Goal: Task Accomplishment & Management: Manage account settings

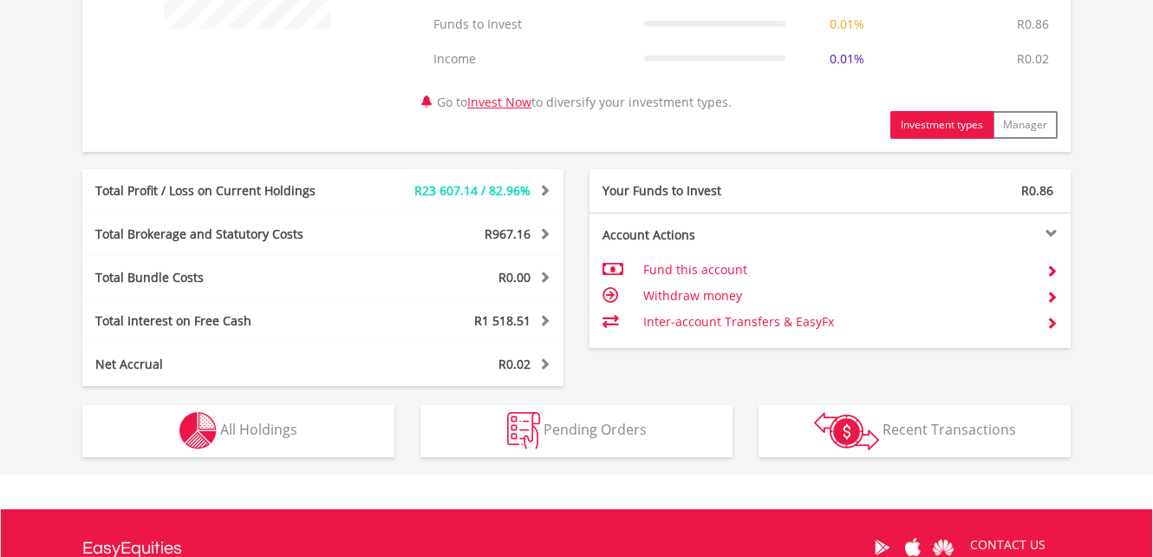
scroll to position [850, 0]
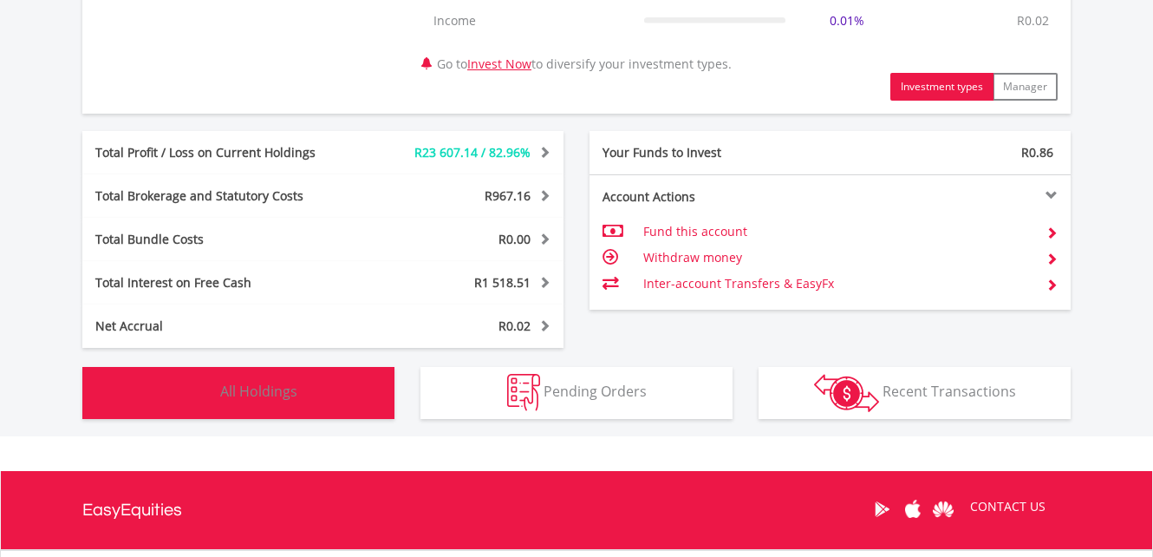
click at [262, 389] on span "All Holdings" at bounding box center [258, 391] width 77 height 19
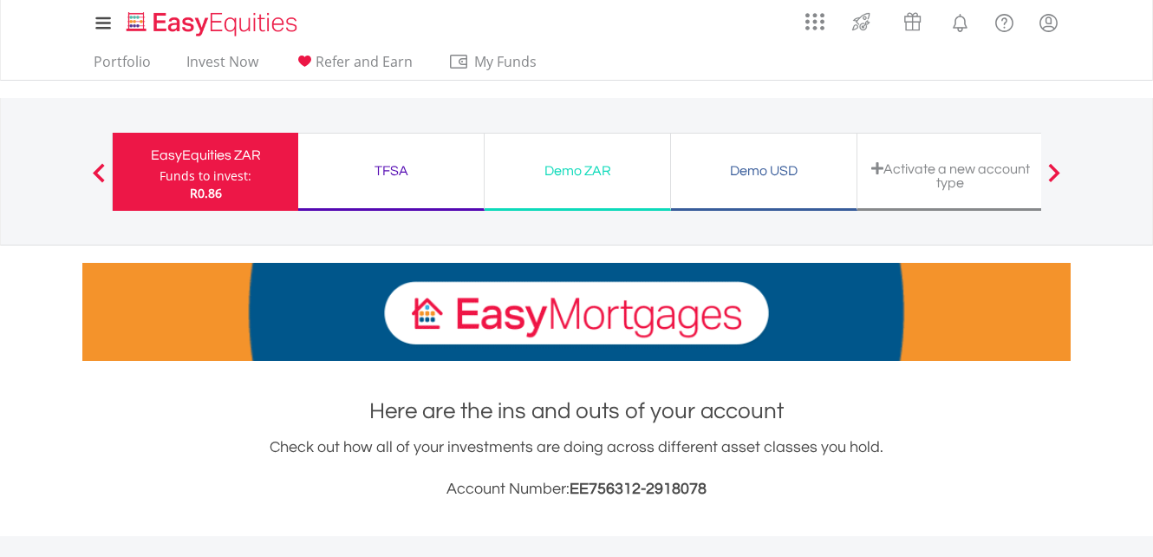
scroll to position [0, 0]
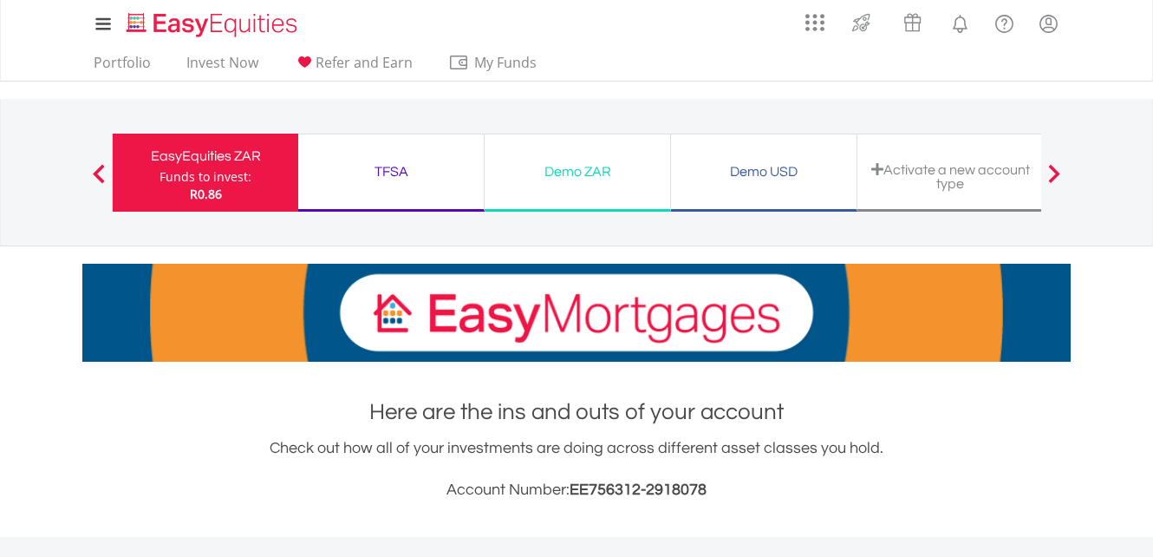
click at [395, 173] on div "TFSA" at bounding box center [391, 172] width 165 height 24
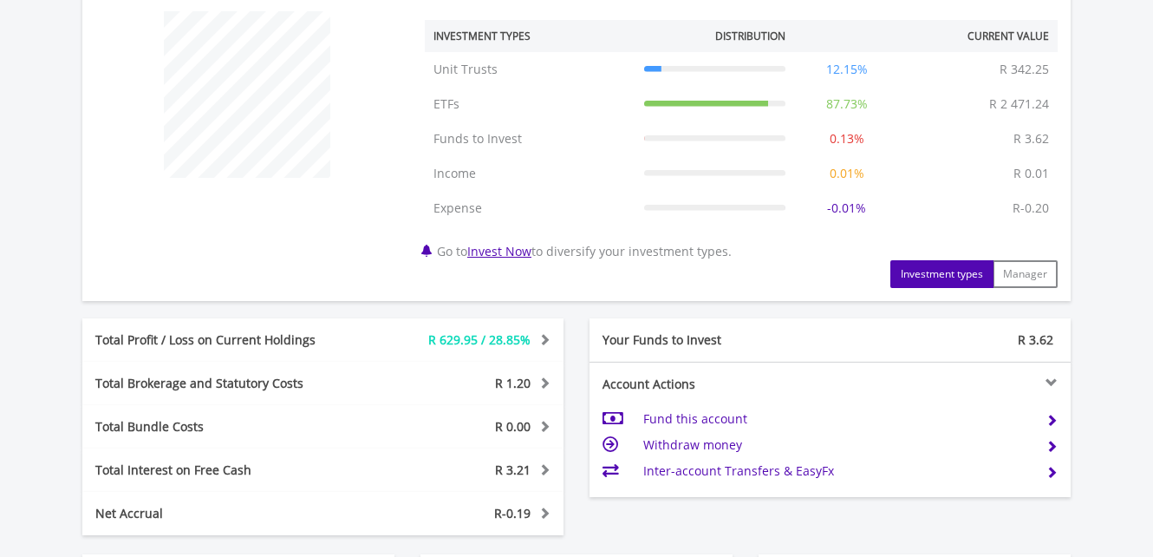
scroll to position [867, 0]
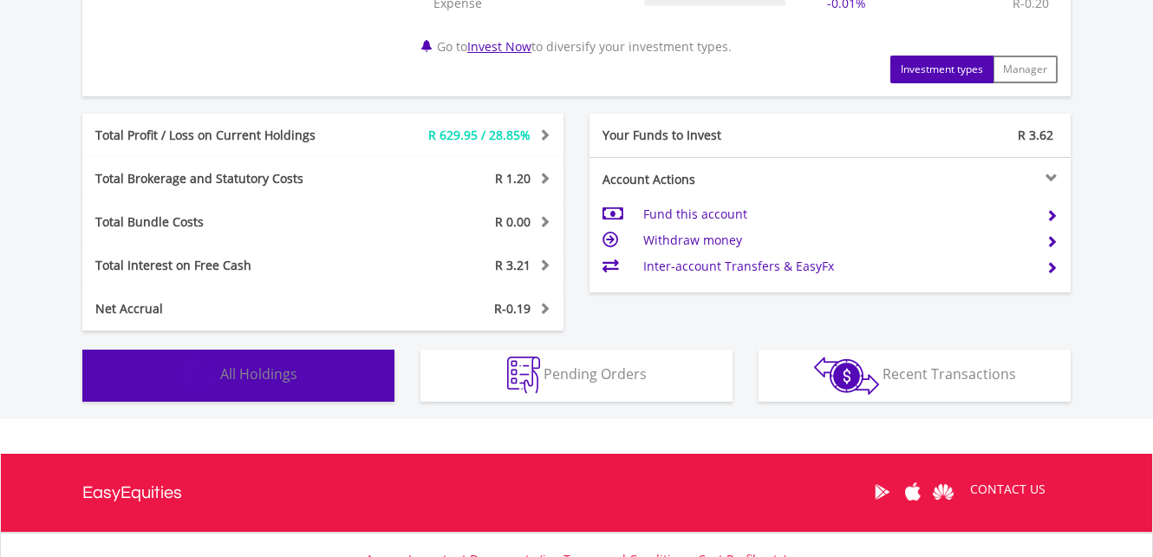
click at [246, 373] on span "All Holdings" at bounding box center [258, 373] width 77 height 19
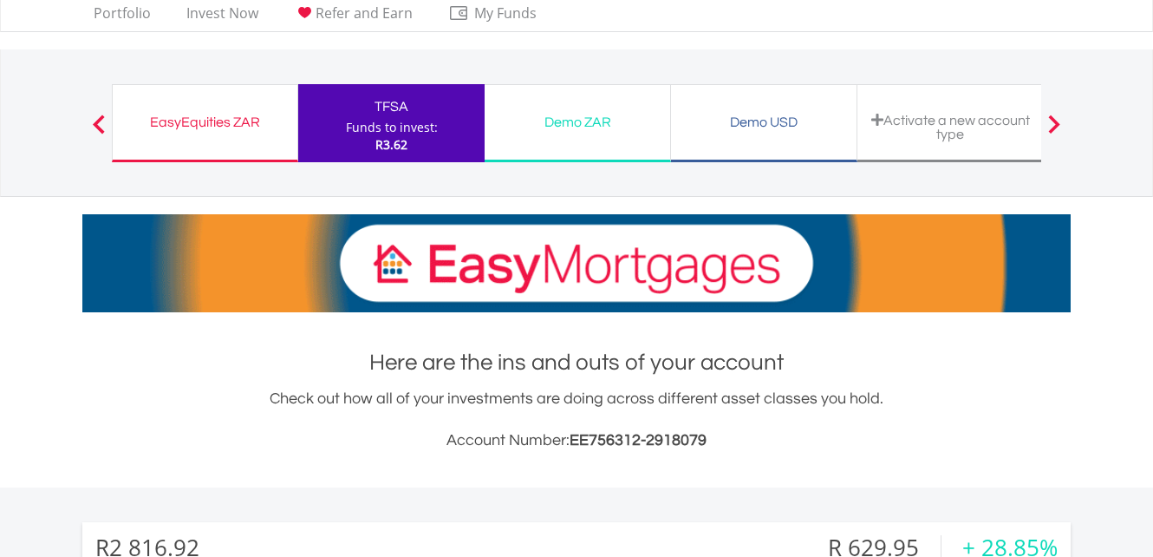
scroll to position [0, 0]
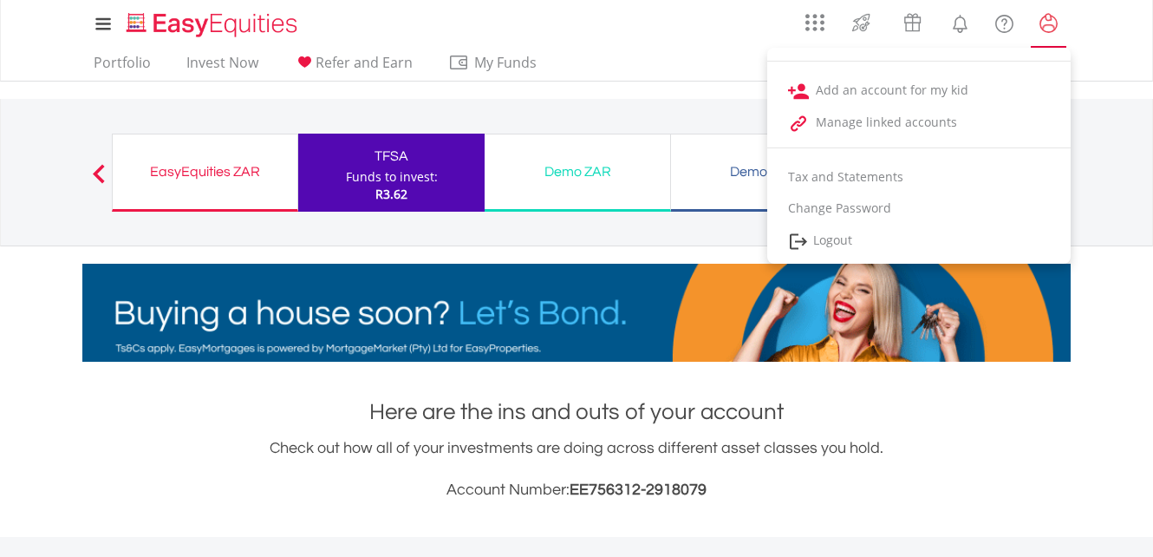
click at [1049, 20] on lord-icon "My Profile" at bounding box center [1049, 24] width 22 height 22
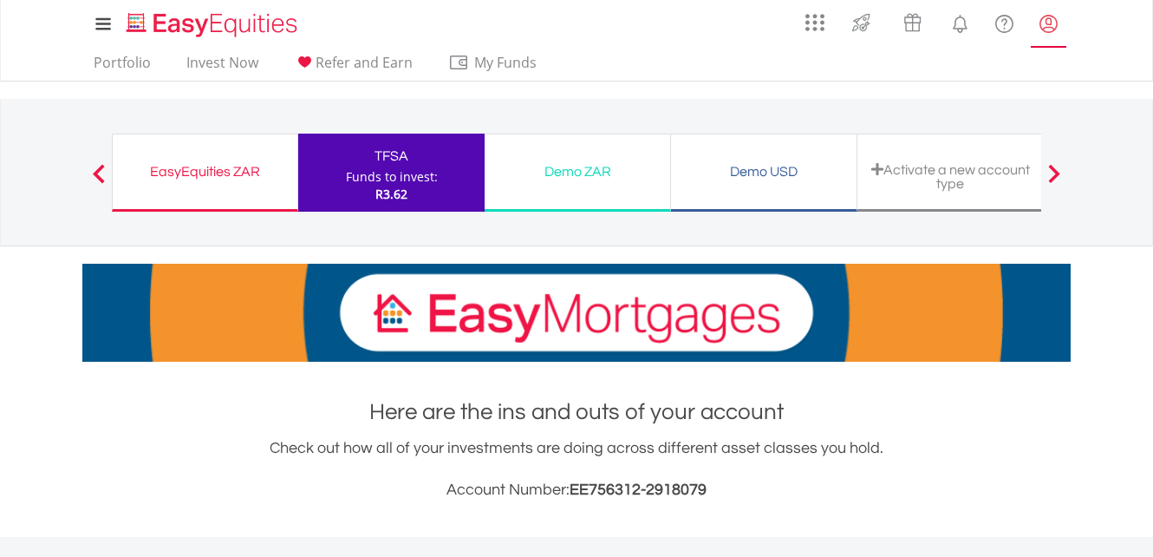
click at [1048, 20] on lord-icon "My Profile" at bounding box center [1049, 24] width 22 height 22
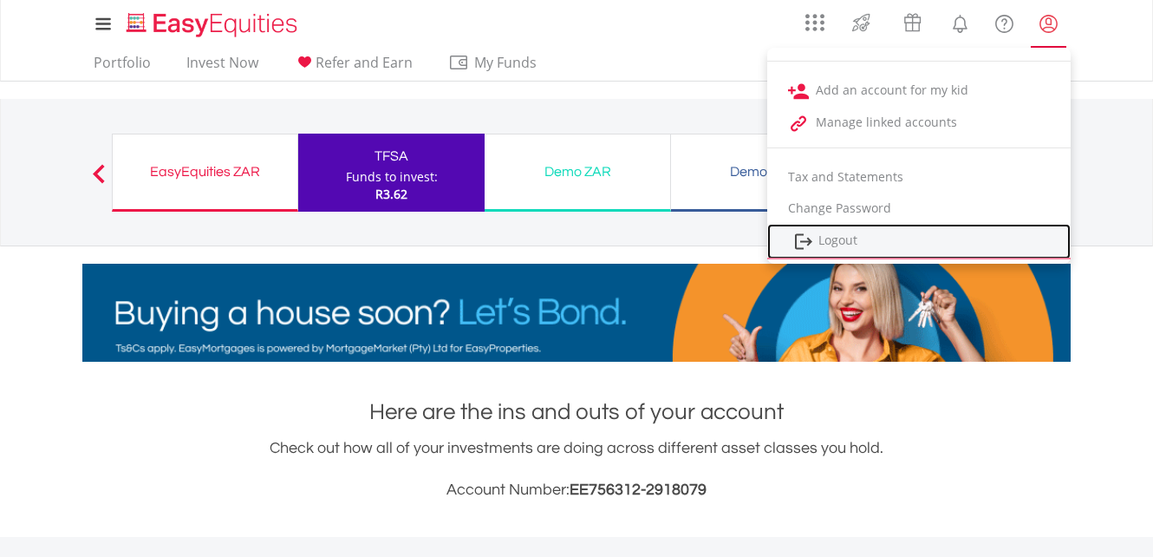
click at [837, 237] on link "Logout" at bounding box center [919, 242] width 304 height 36
